Goal: Task Accomplishment & Management: Complete application form

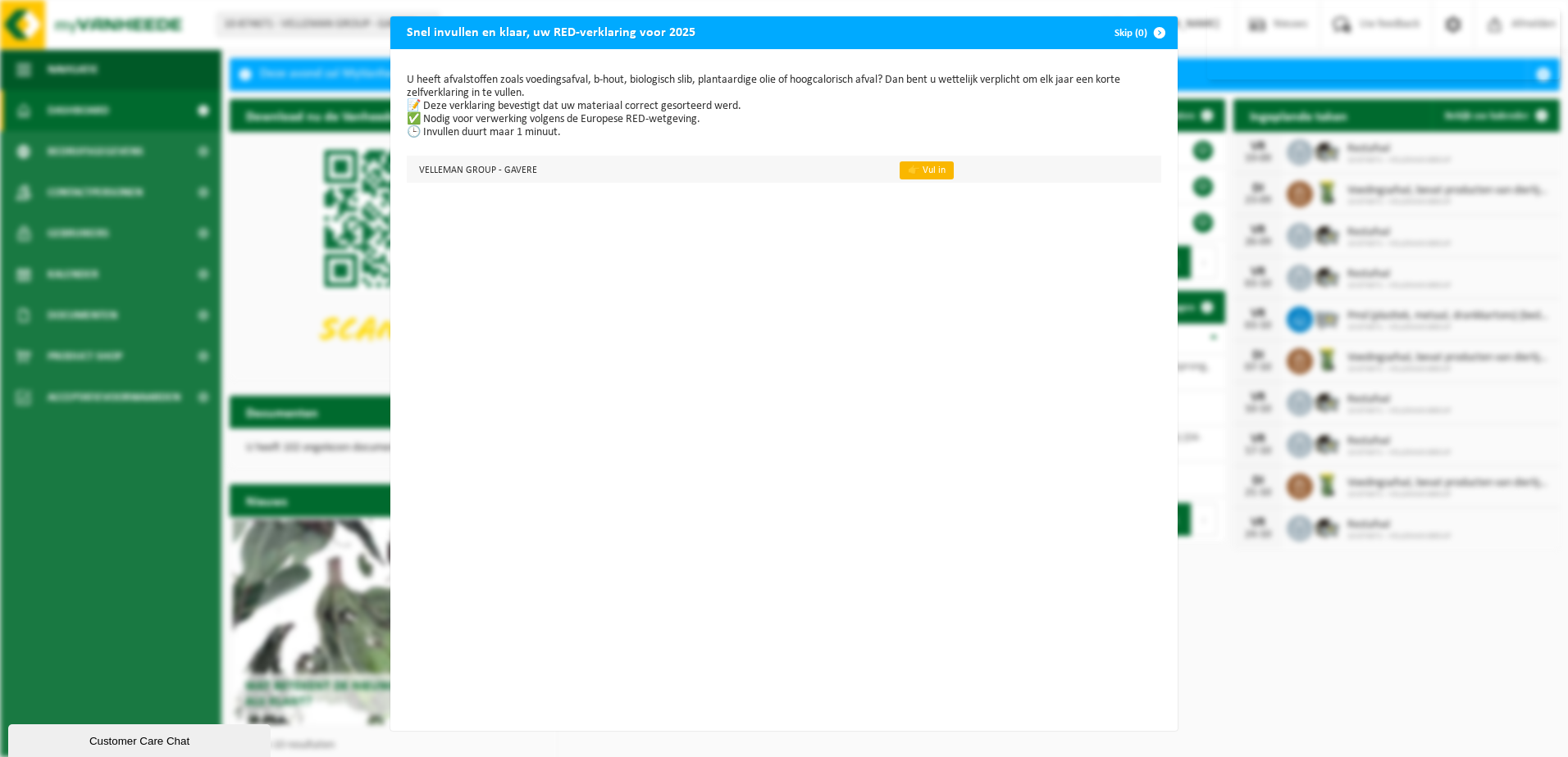
click at [902, 172] on link "👉 Vul in" at bounding box center [926, 171] width 54 height 18
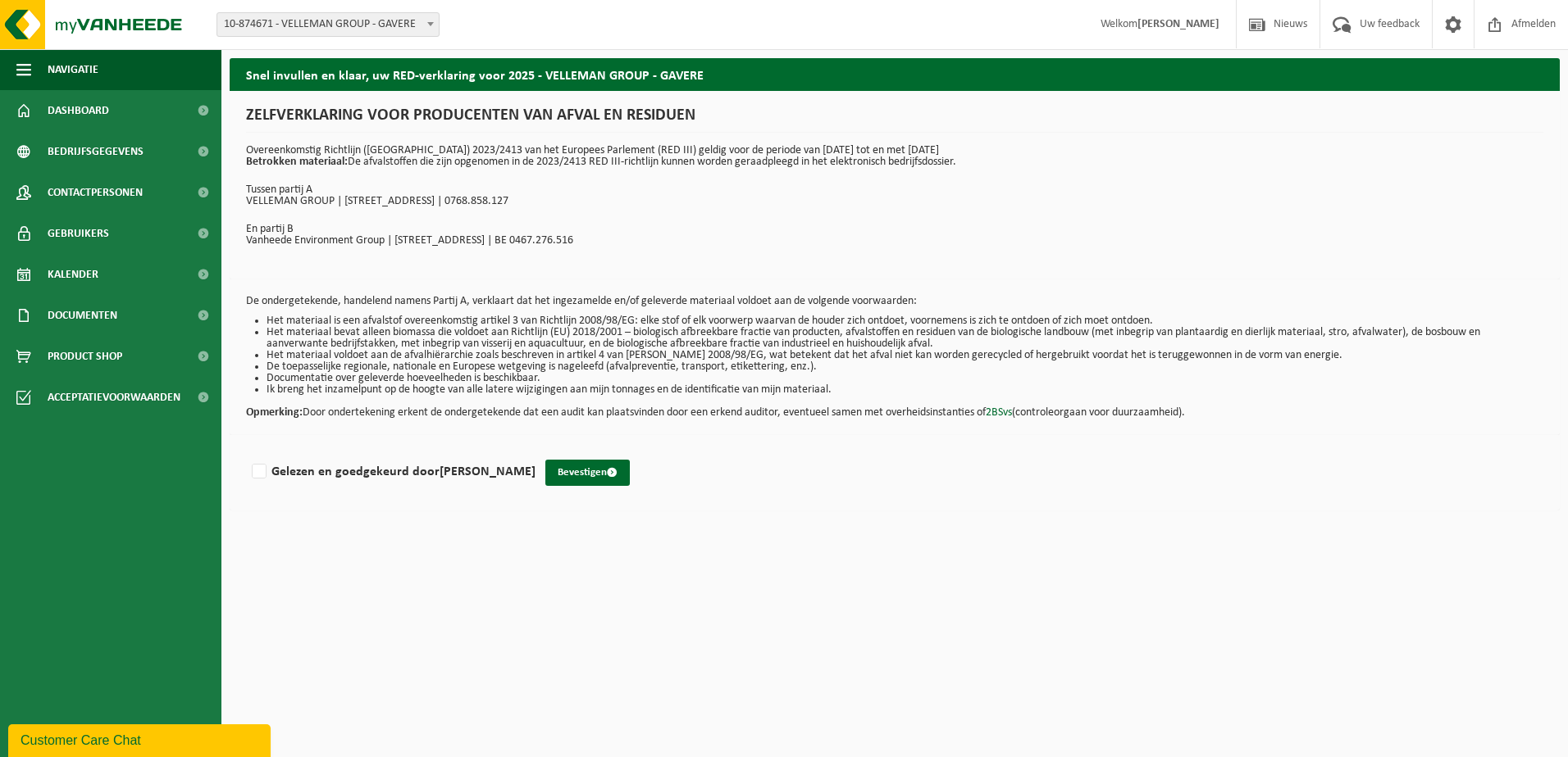
click at [947, 367] on li "De toepasselijke regionale, nationale en Europese wetgeving is nageleefd (afval…" at bounding box center [905, 367] width 1277 height 12
click at [256, 470] on label "Gelezen en goedgekeurd door QUINTIN GOLEJ" at bounding box center [392, 473] width 287 height 25
click at [535, 452] on input "Gelezen en goedgekeurd door QUINTIN GOLEJ" at bounding box center [535, 451] width 1 height 1
checkbox input "true"
click at [577, 471] on button "Bevestigen" at bounding box center [587, 473] width 84 height 26
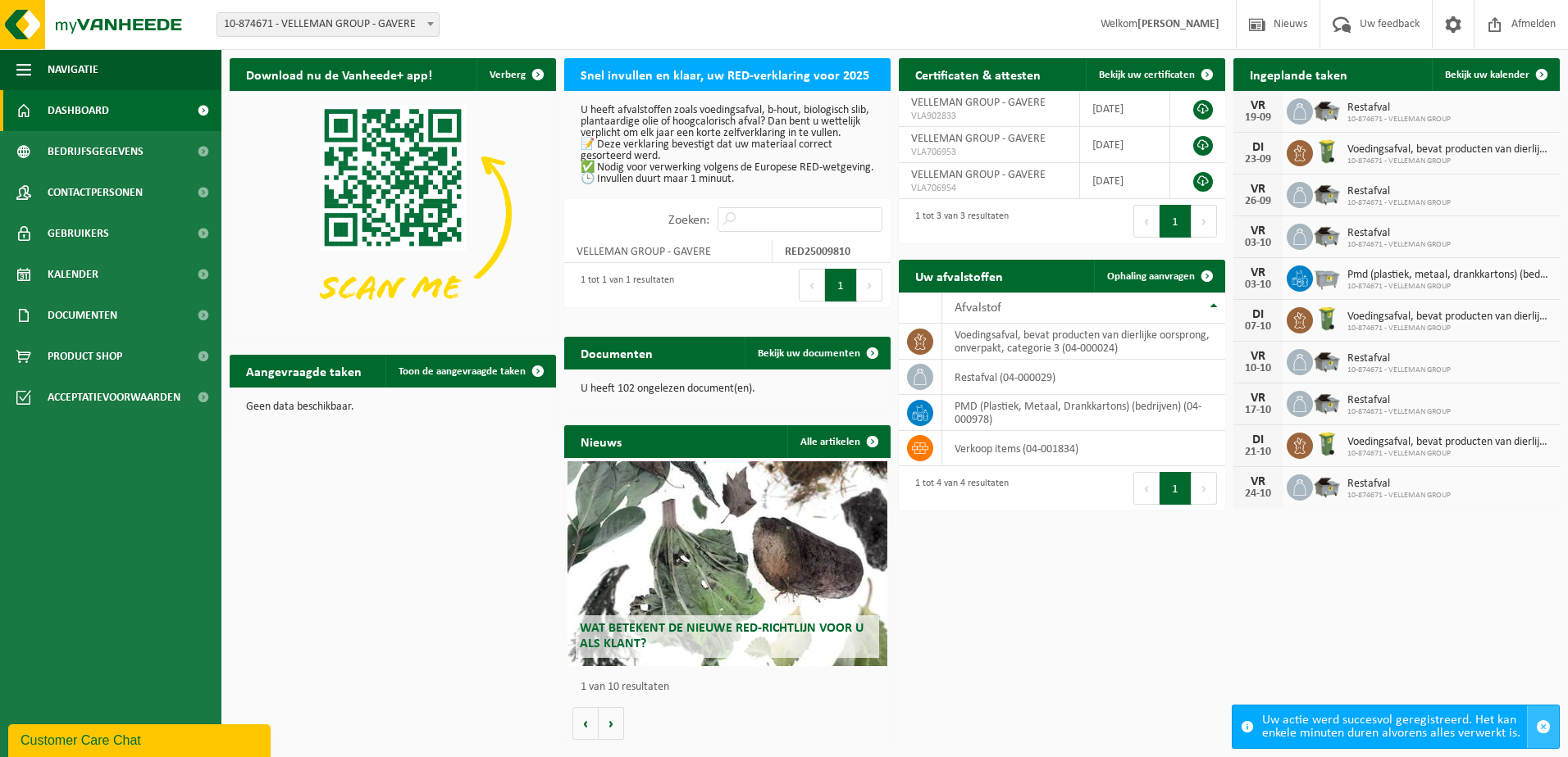
click at [1536, 716] on button "button" at bounding box center [1542, 727] width 32 height 43
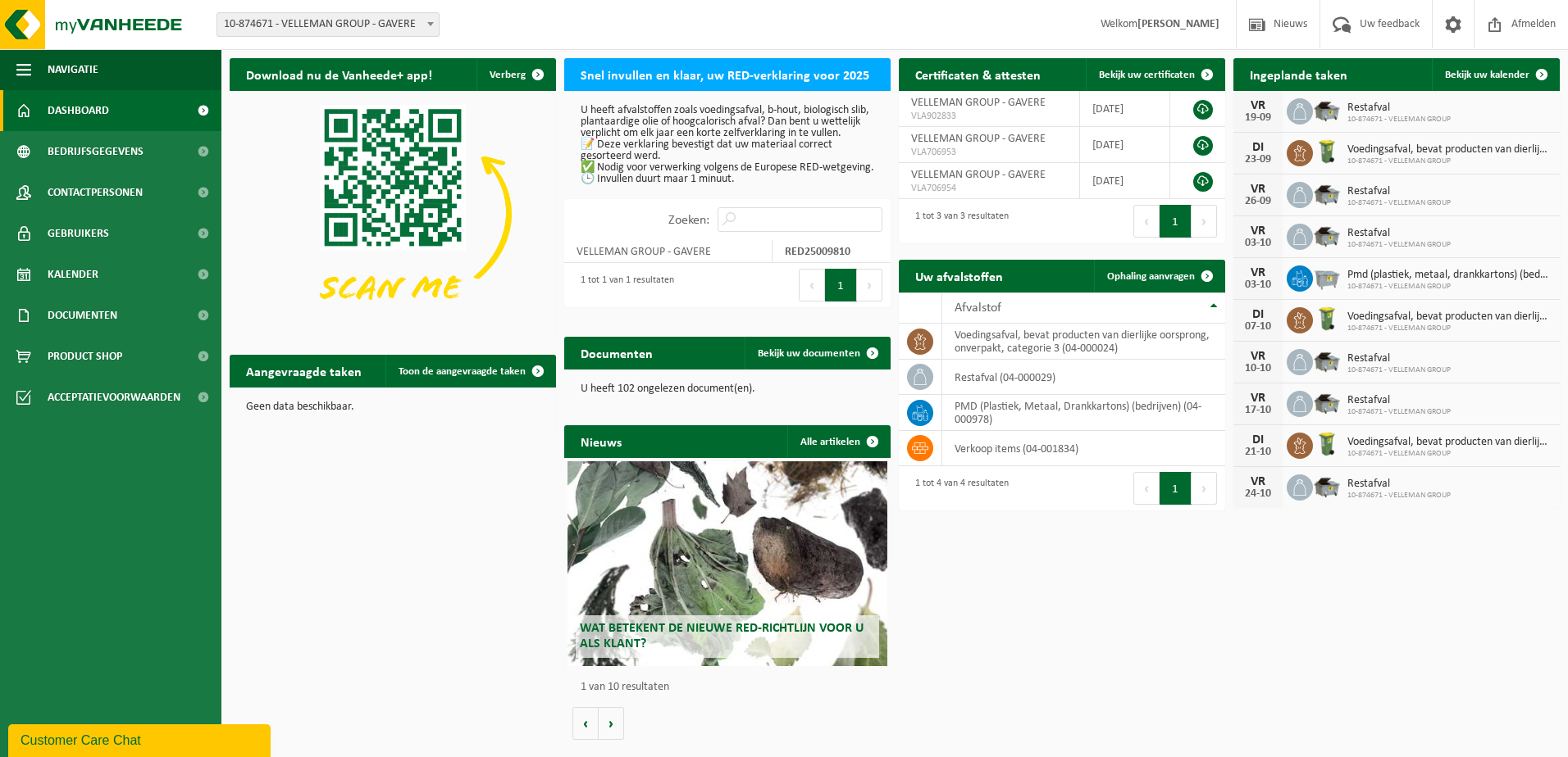
click at [1185, 623] on div "Download nu de Vanheede+ app! Verberg Snel invullen en klaar, uw RED-verklaring…" at bounding box center [894, 399] width 1338 height 698
click at [1156, 660] on div "Download nu de Vanheede+ app! Verberg Snel invullen en klaar, uw RED-verklaring…" at bounding box center [894, 399] width 1338 height 698
click at [1446, 22] on span at bounding box center [1453, 24] width 25 height 49
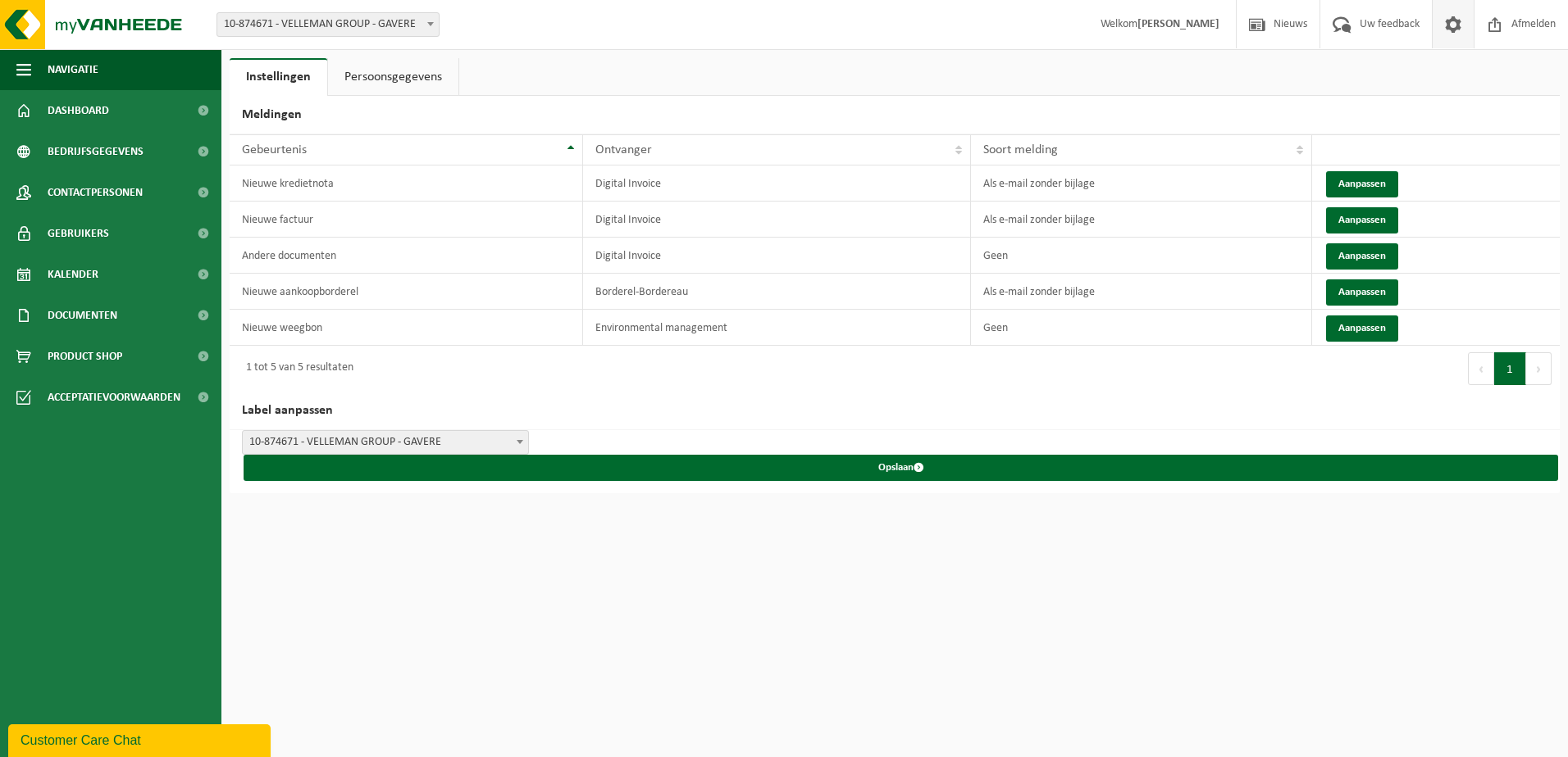
click at [1452, 38] on span at bounding box center [1453, 24] width 25 height 49
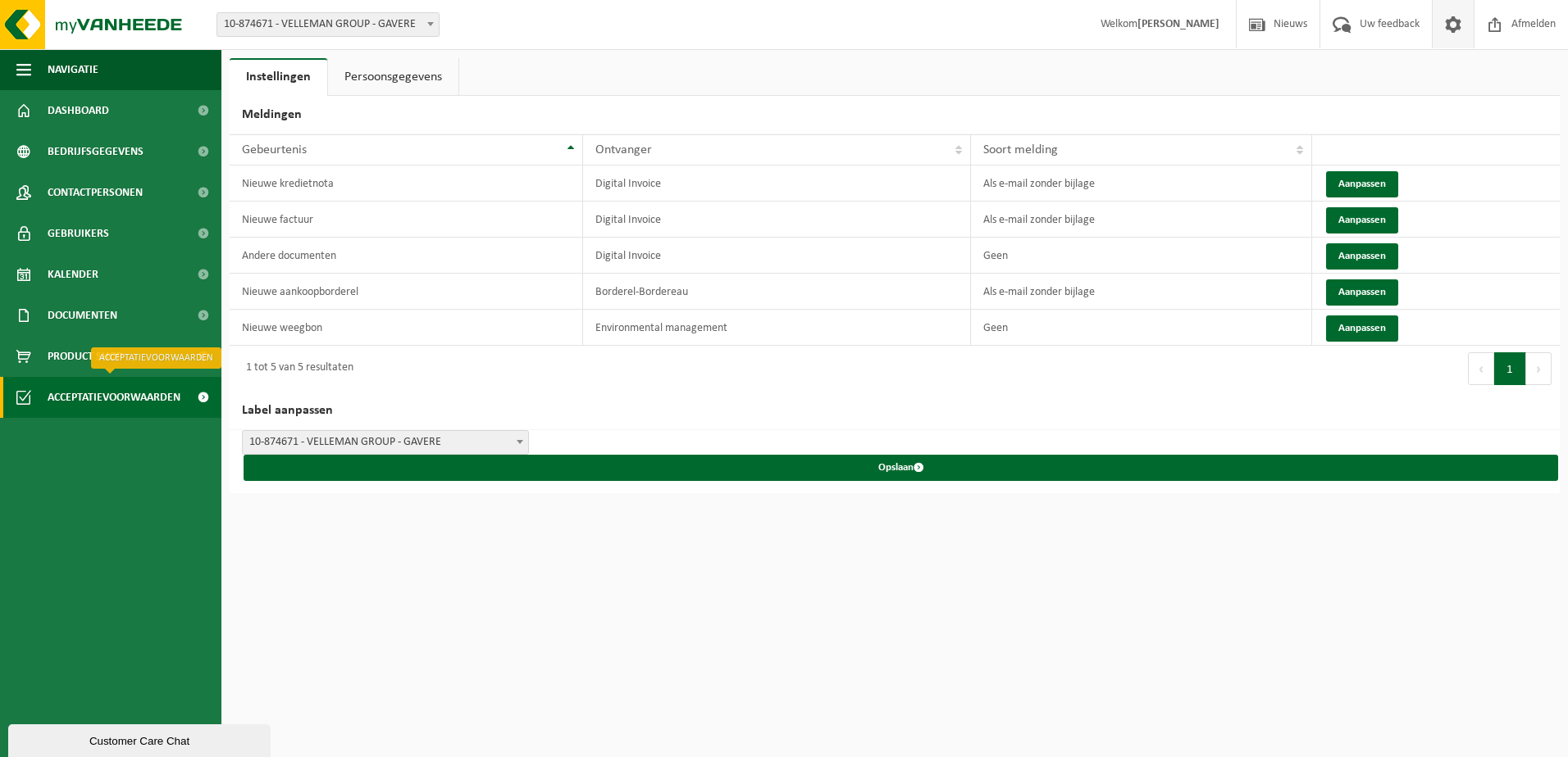
click at [71, 400] on span "Acceptatievoorwaarden" at bounding box center [114, 397] width 133 height 41
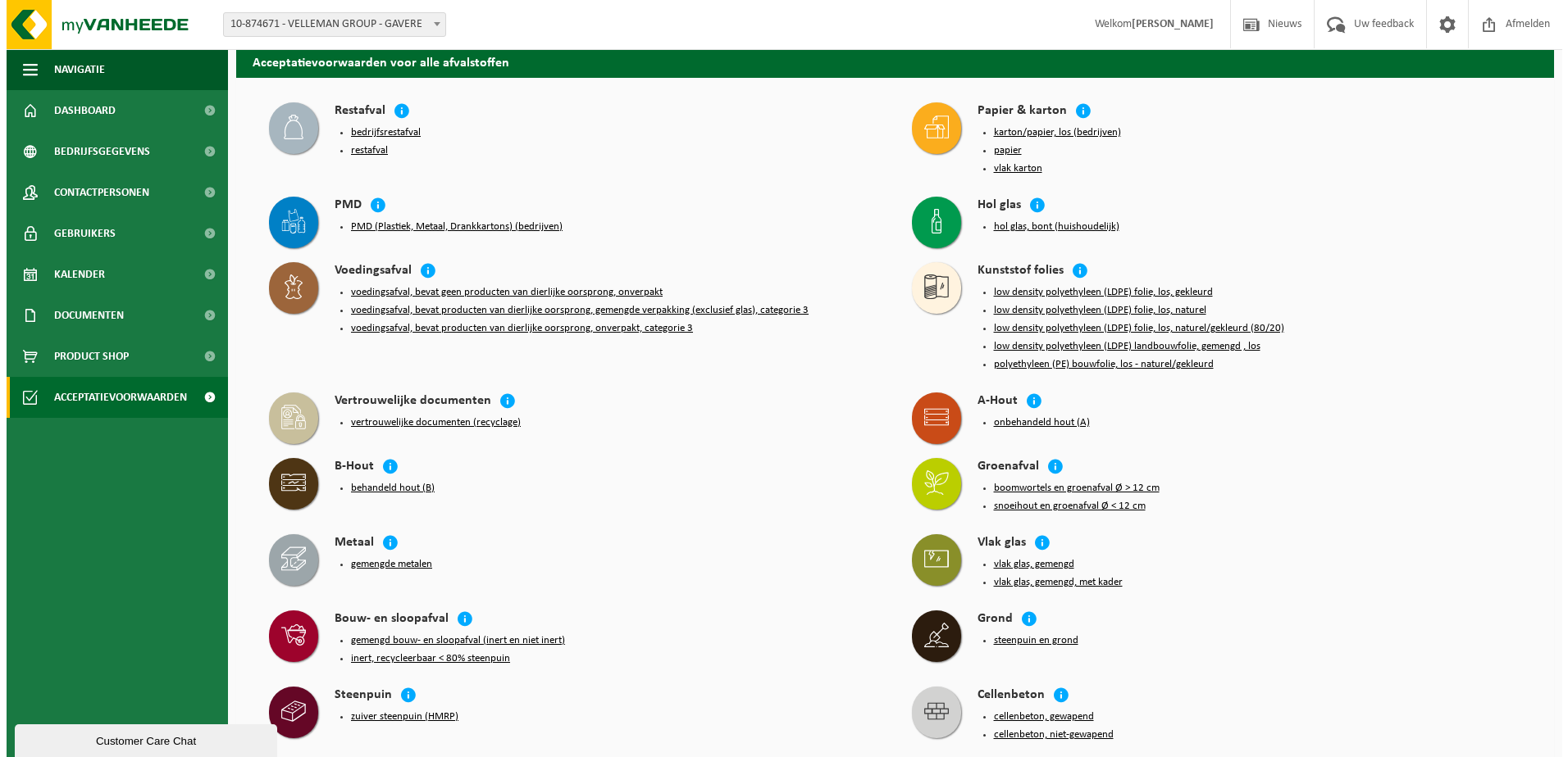
scroll to position [82, 0]
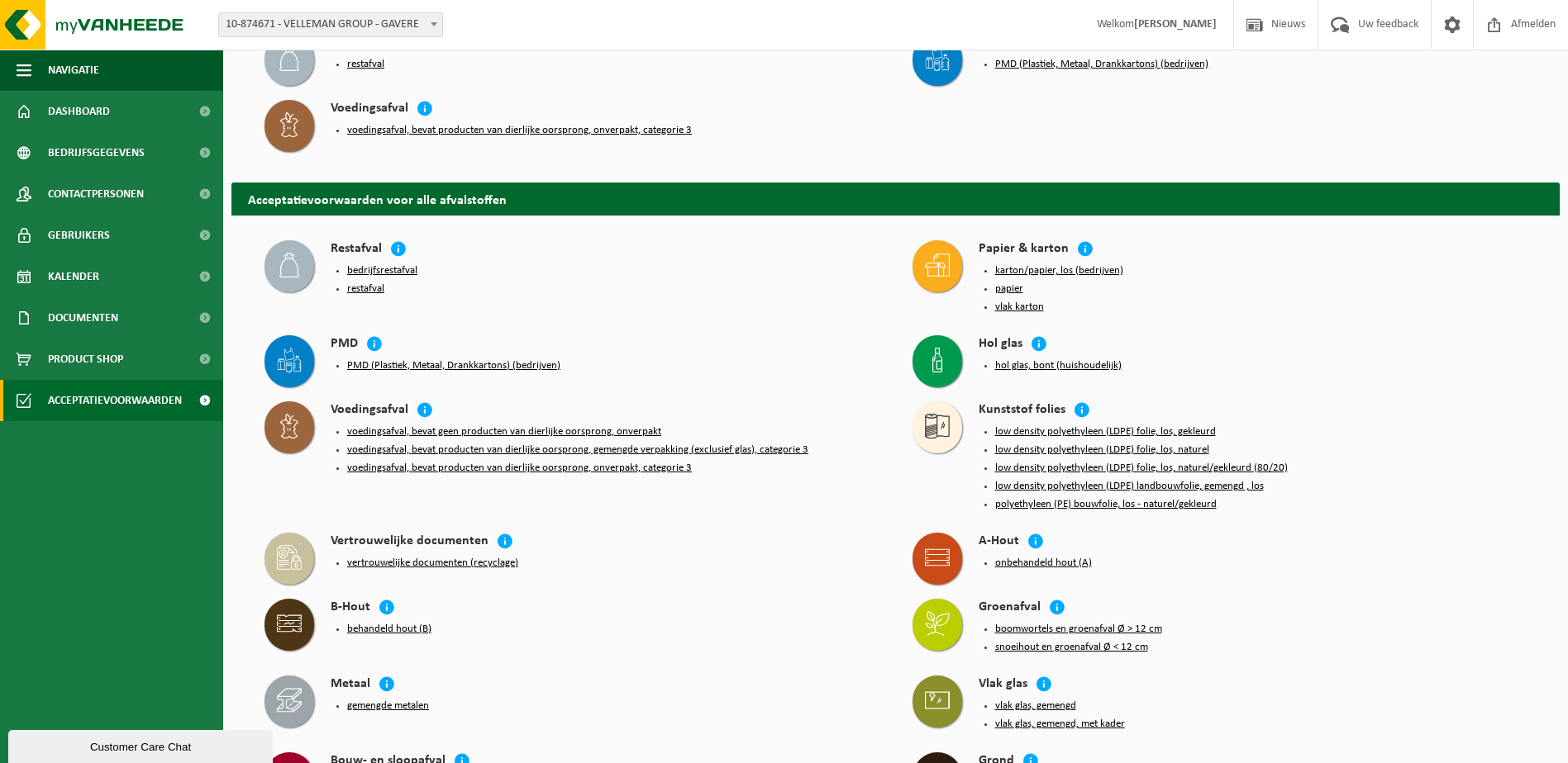
click at [404, 265] on button "bedrijfsrestafval" at bounding box center [382, 271] width 70 height 13
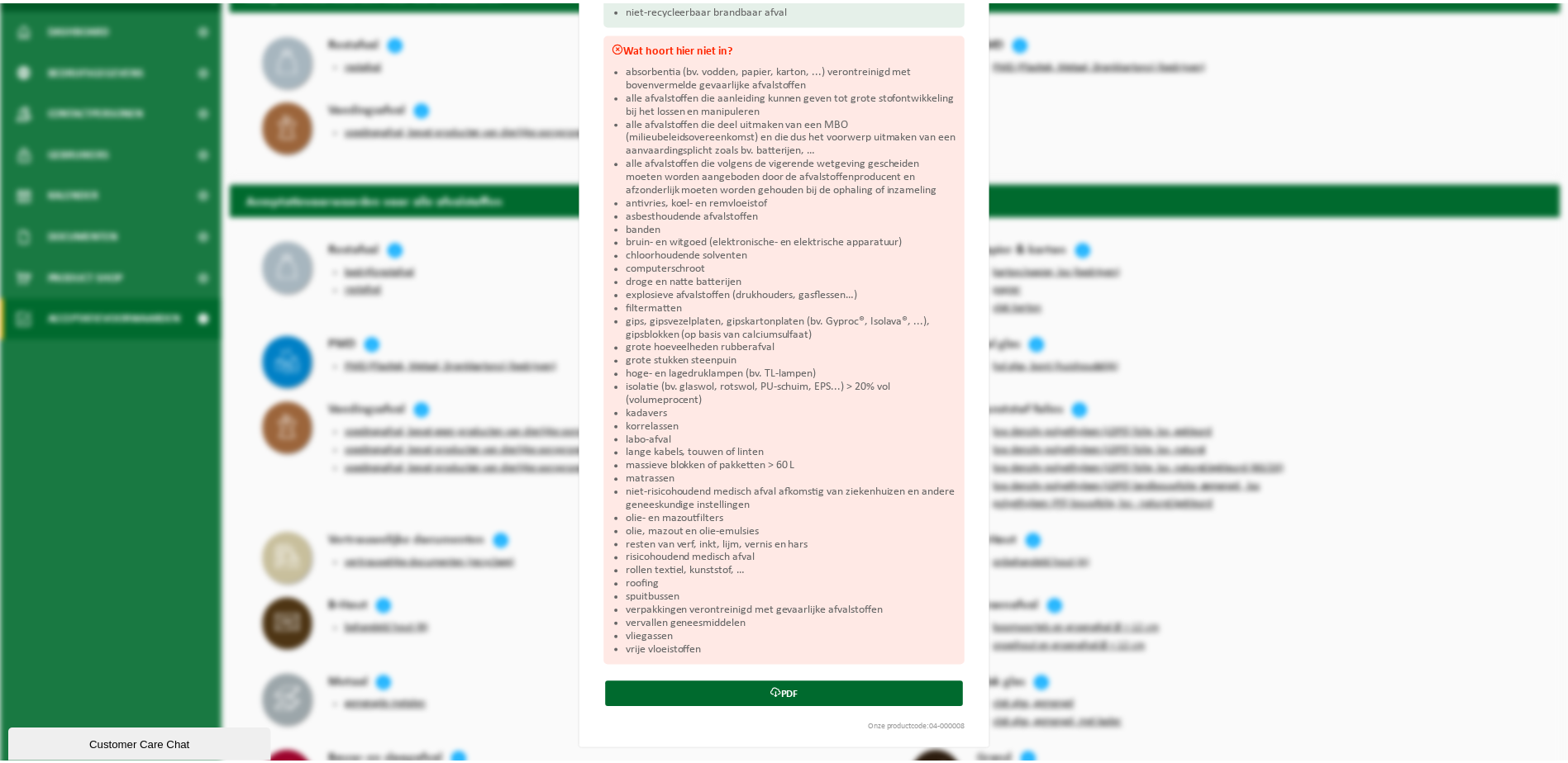
scroll to position [0, 0]
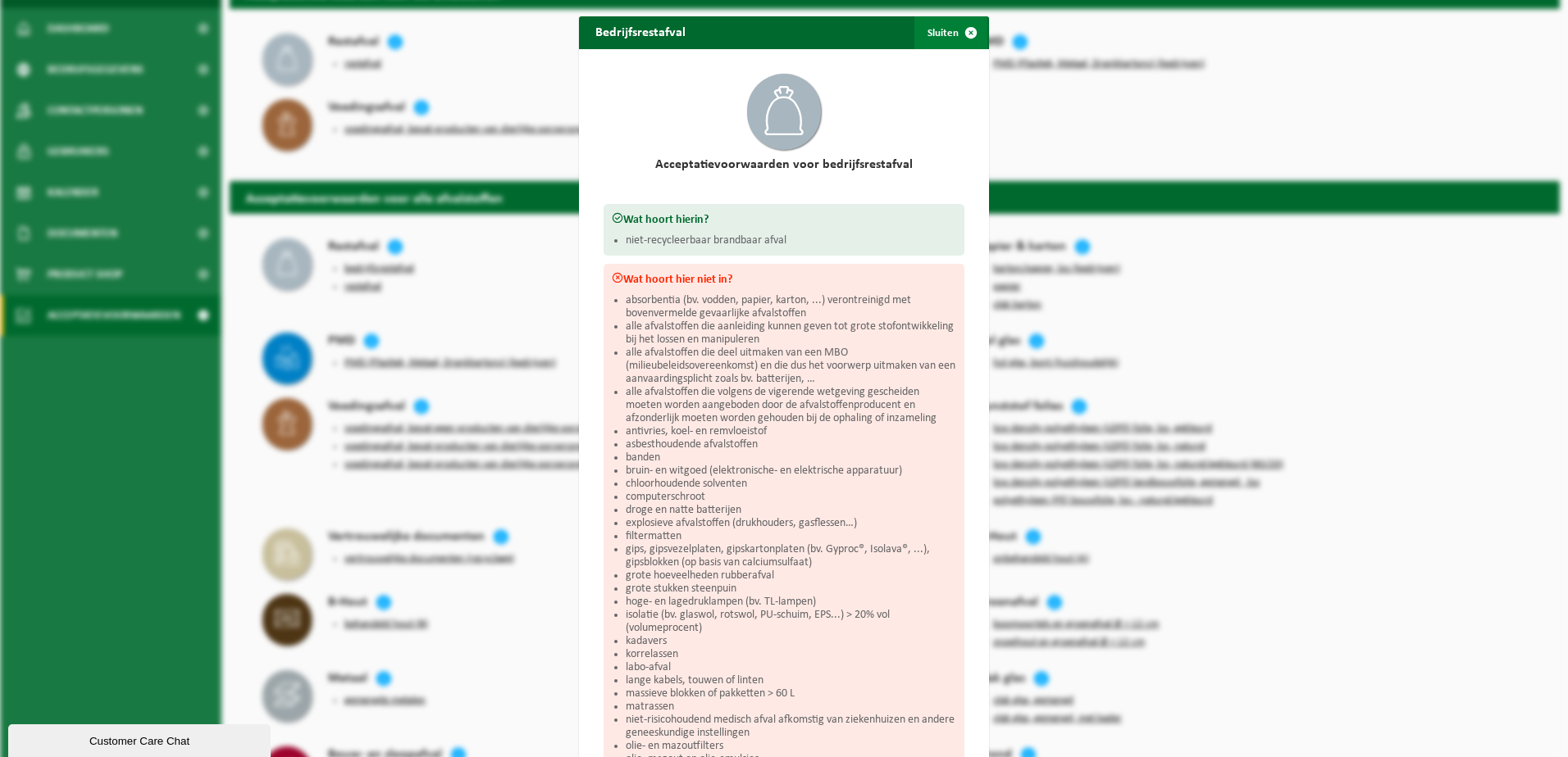
click at [958, 37] on span "button" at bounding box center [971, 33] width 33 height 33
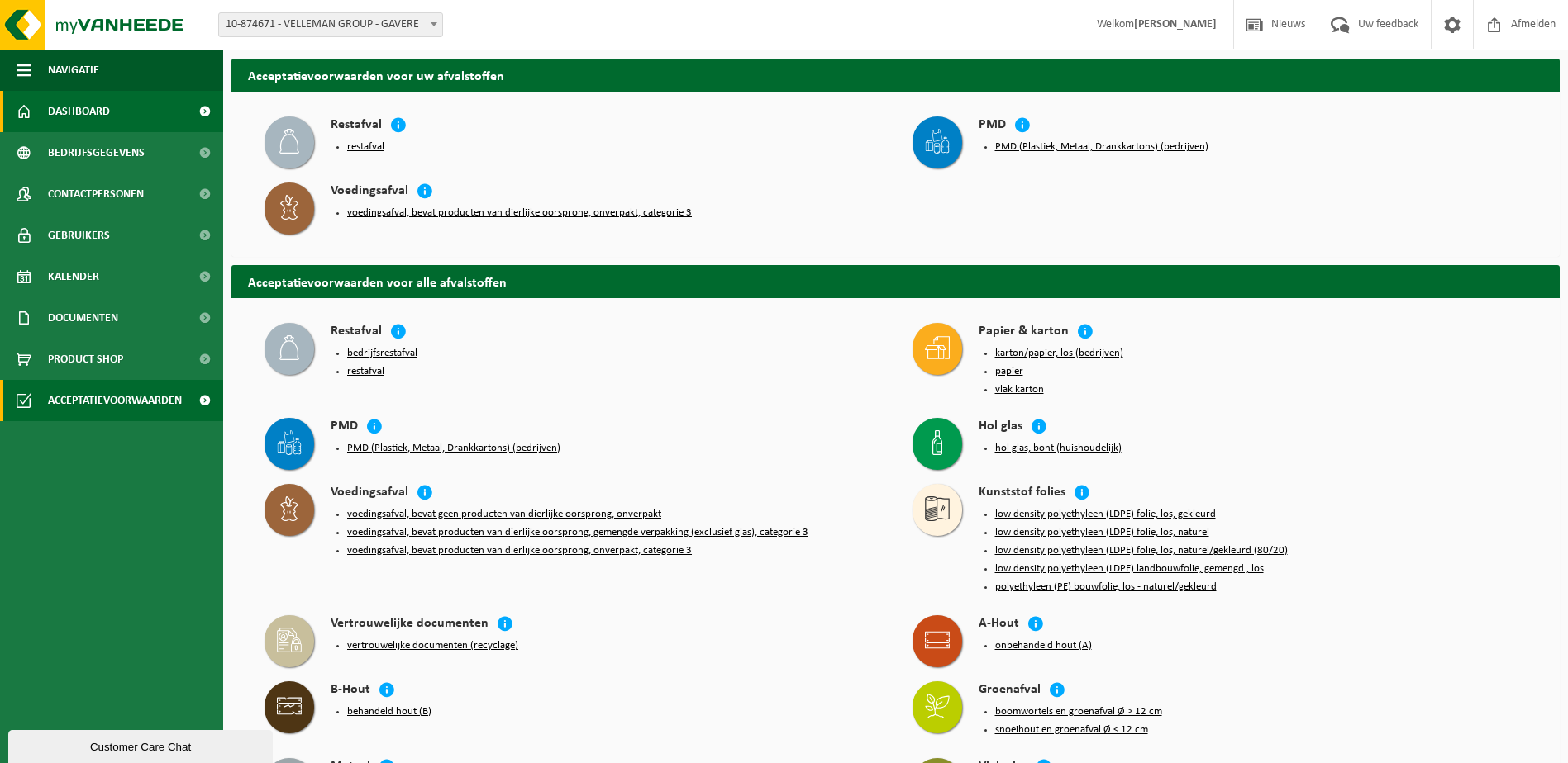
click at [59, 95] on span "Dashboard" at bounding box center [79, 111] width 62 height 42
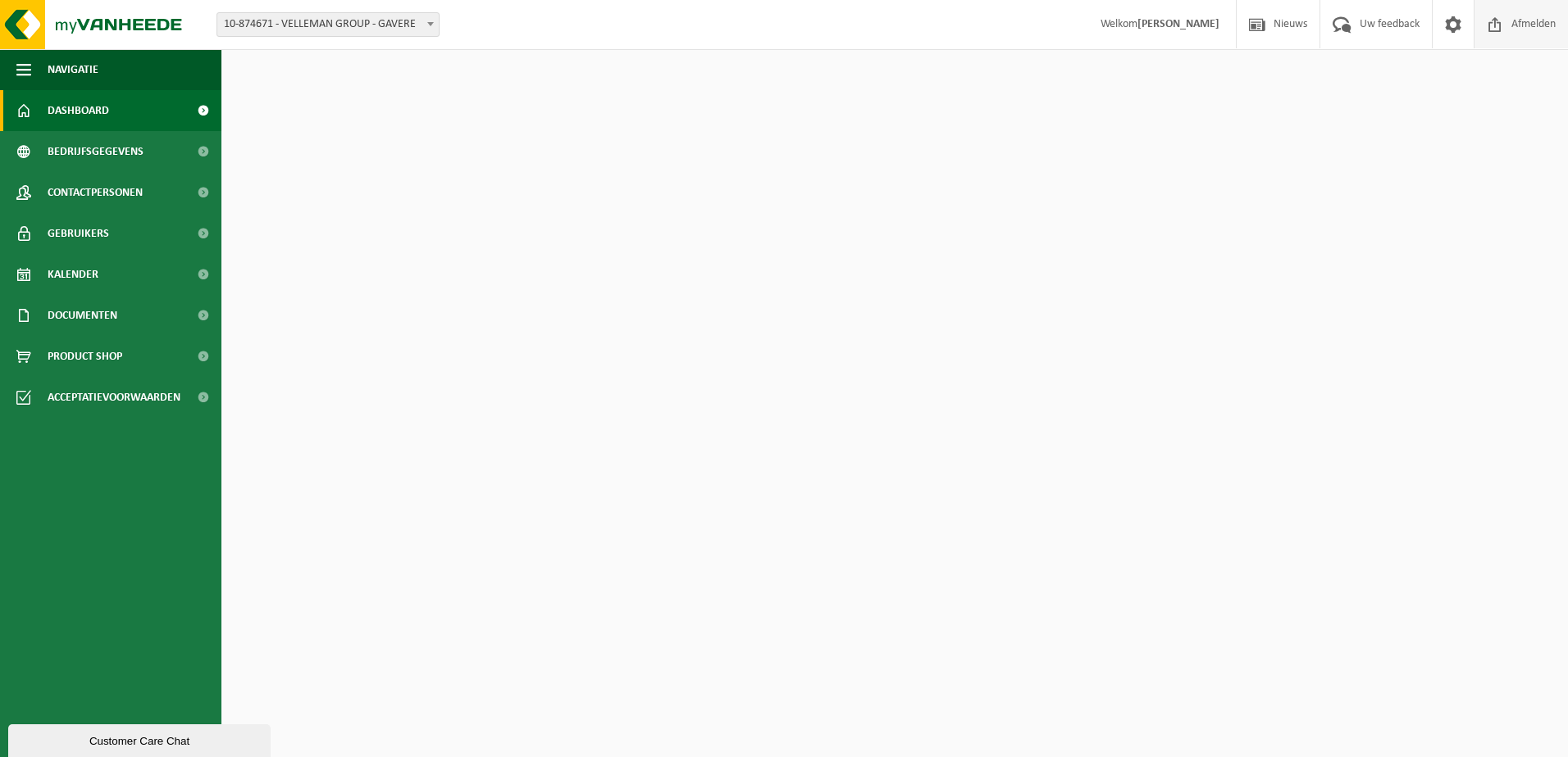
click at [1537, 22] on span "Afmelden" at bounding box center [1533, 24] width 53 height 49
